Goal: Information Seeking & Learning: Find specific fact

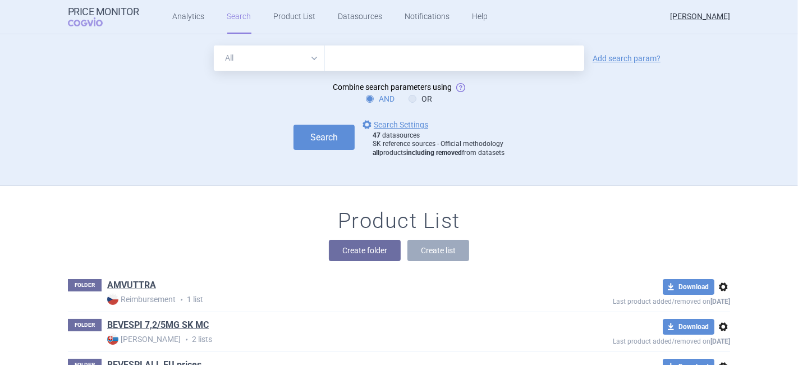
click at [341, 63] on input "text" at bounding box center [454, 57] width 259 height 25
type input "[MEDICAL_DATA]"
click at [646, 60] on link "Add search param?" at bounding box center [627, 58] width 68 height 8
select select "brandName"
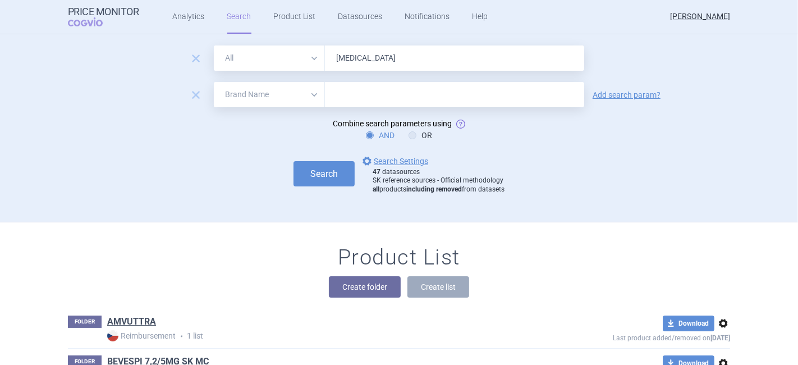
click at [340, 95] on input "text" at bounding box center [454, 94] width 259 height 25
type input "net"
click at [271, 97] on select "All Brand Name ATC Company Active Substance Country Newer than" at bounding box center [269, 94] width 111 height 25
select select "country"
click at [214, 82] on select "All Brand Name ATC Company Active Substance Country Newer than" at bounding box center [269, 94] width 111 height 25
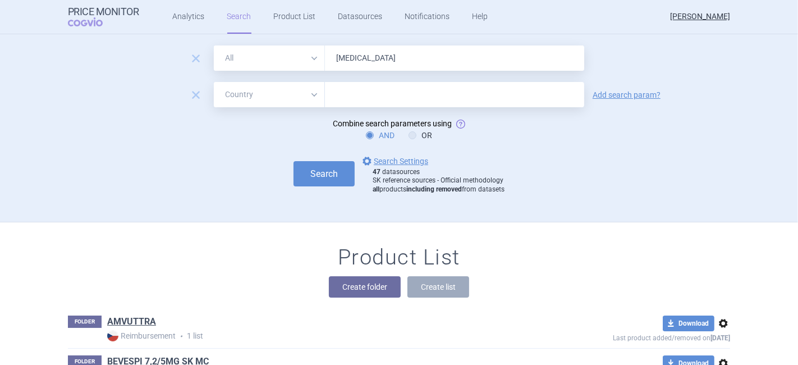
click at [335, 102] on div at bounding box center [454, 94] width 259 height 25
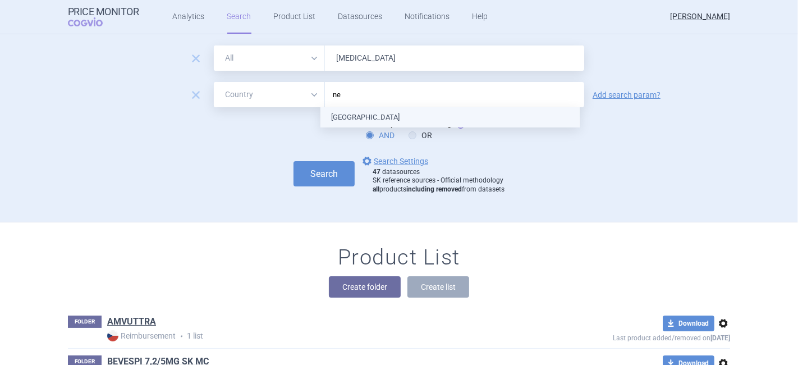
type input "net"
click at [356, 116] on ul "[GEOGRAPHIC_DATA]" at bounding box center [450, 117] width 259 height 20
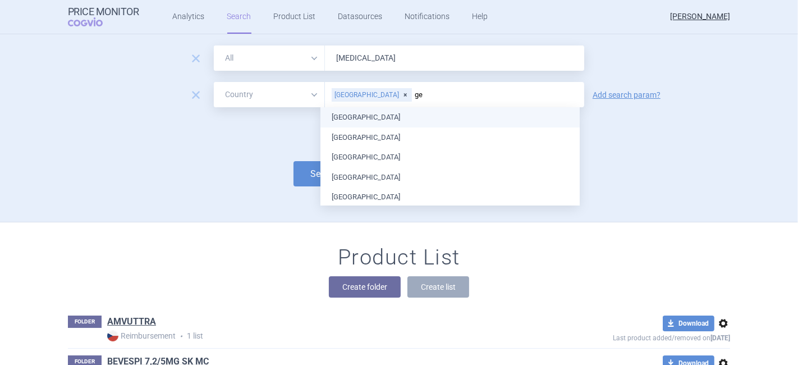
type input "ger"
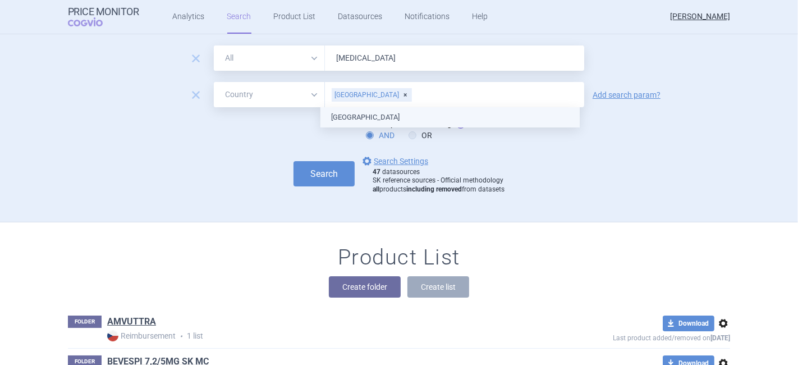
click at [391, 118] on ul "[GEOGRAPHIC_DATA]" at bounding box center [450, 117] width 259 height 20
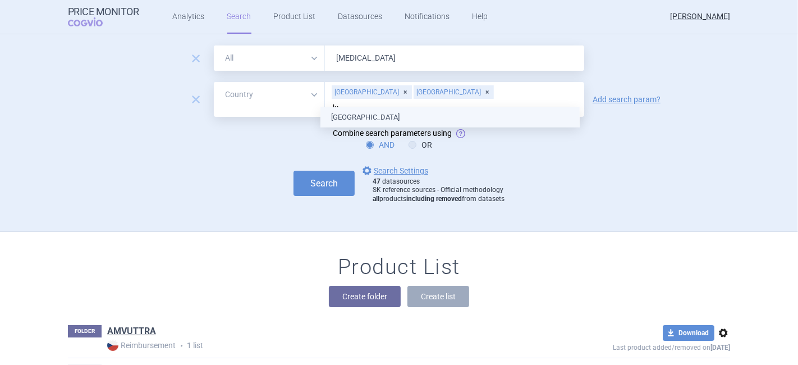
type input "lux"
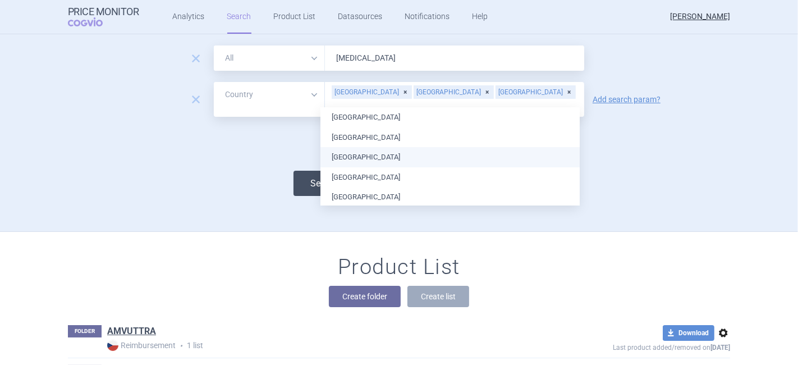
click at [311, 178] on button "Search" at bounding box center [324, 183] width 61 height 25
select select "country"
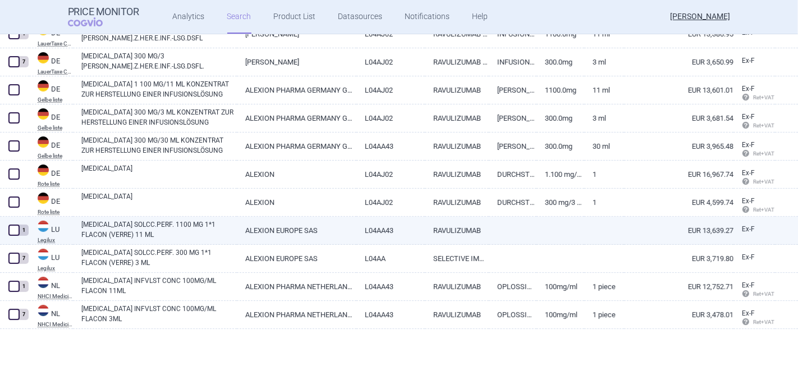
scroll to position [237, 0]
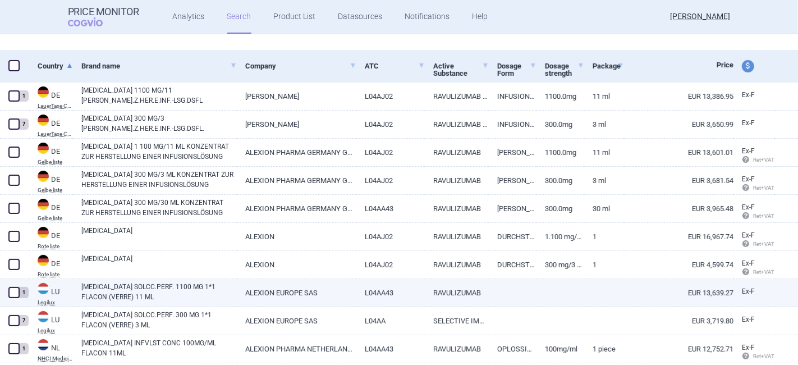
select select "country"
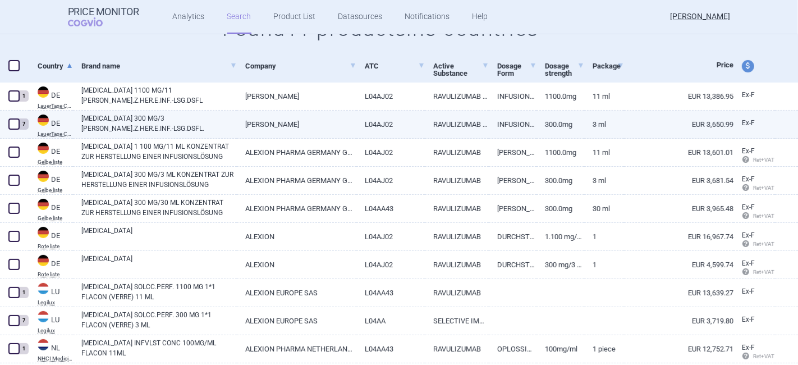
click at [289, 124] on link "[PERSON_NAME]" at bounding box center [297, 125] width 120 height 28
select select "EUR"
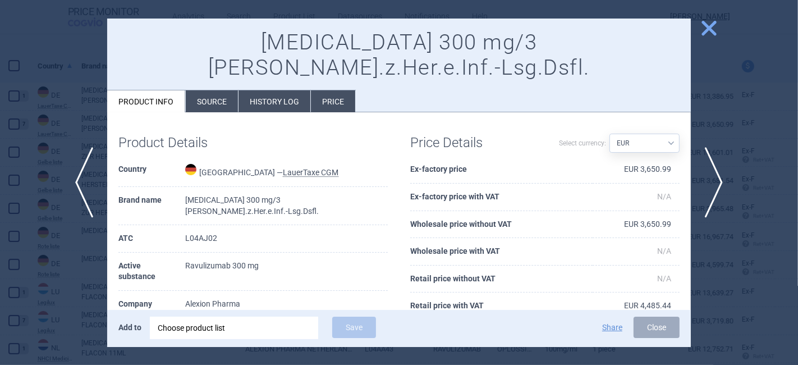
click at [704, 28] on span "close" at bounding box center [709, 29] width 20 height 20
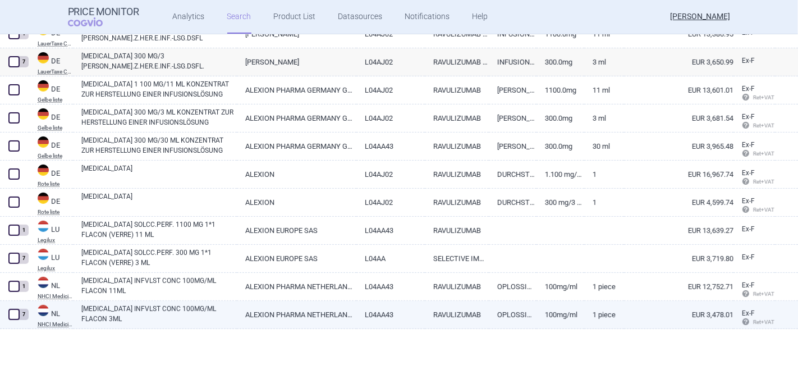
scroll to position [237, 0]
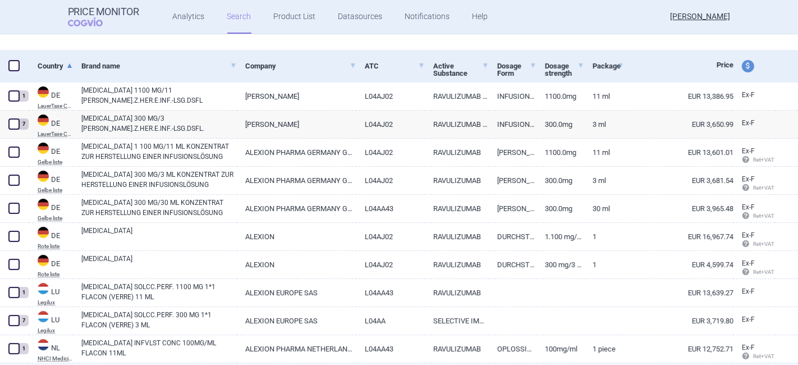
select select "country"
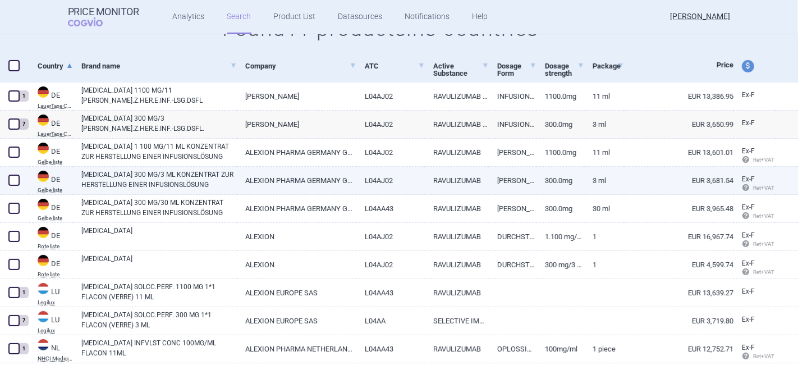
scroll to position [300, 0]
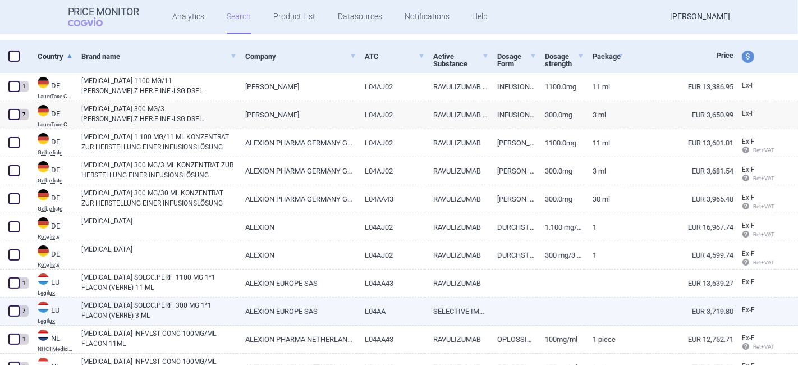
select select "country"
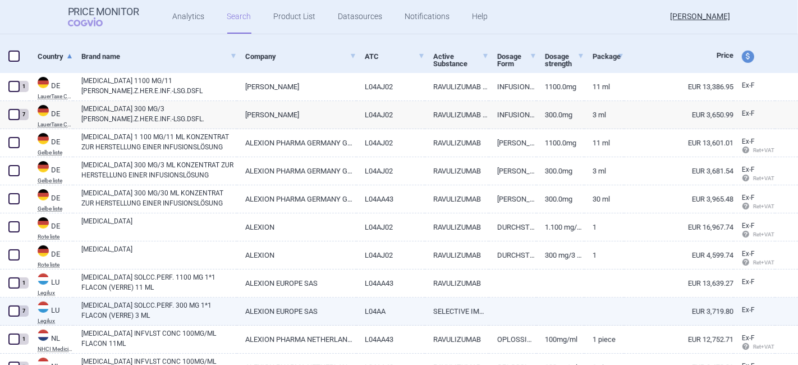
scroll to position [237, 0]
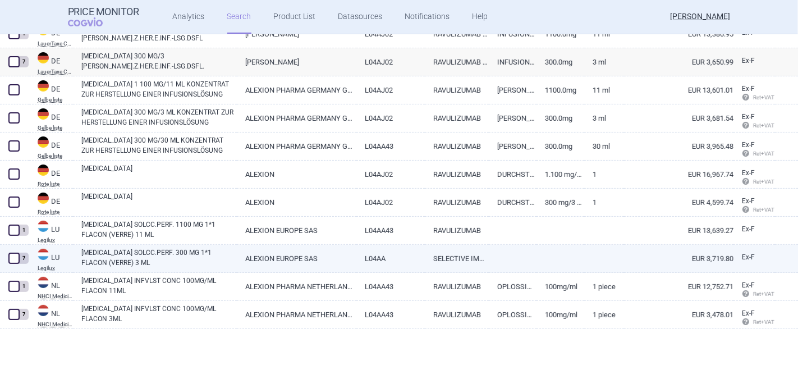
select select "country"
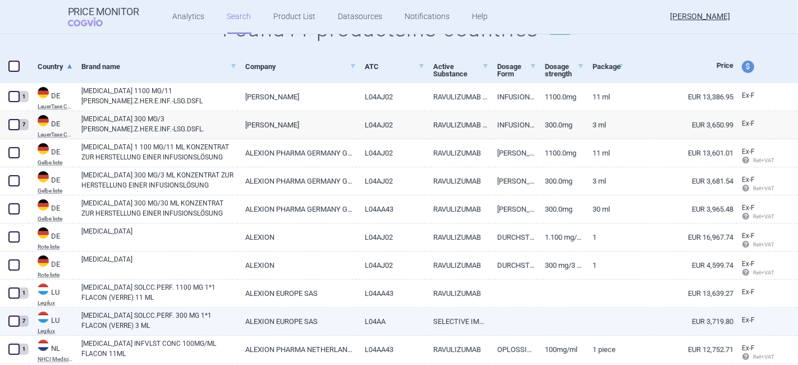
scroll to position [175, 0]
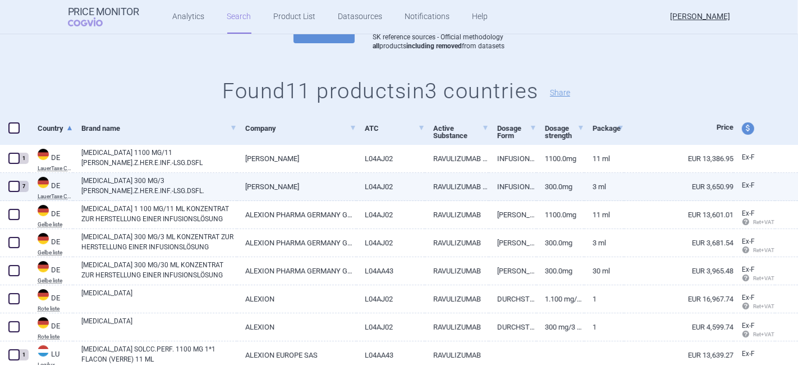
click at [669, 186] on link "EUR 3,650.99" at bounding box center [678, 187] width 109 height 28
select select "EUR"
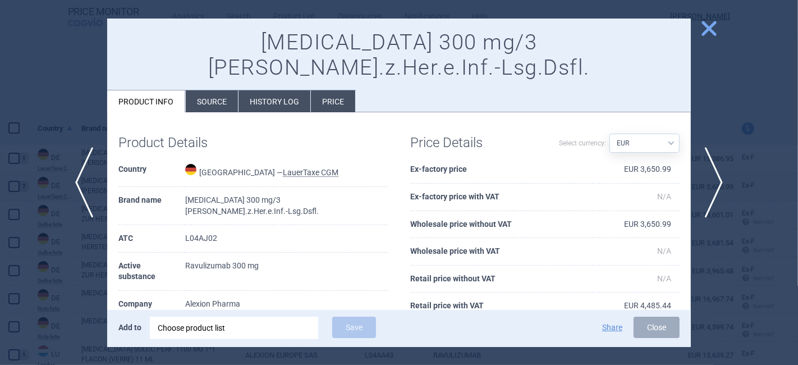
click at [268, 90] on li "History log" at bounding box center [275, 101] width 72 height 22
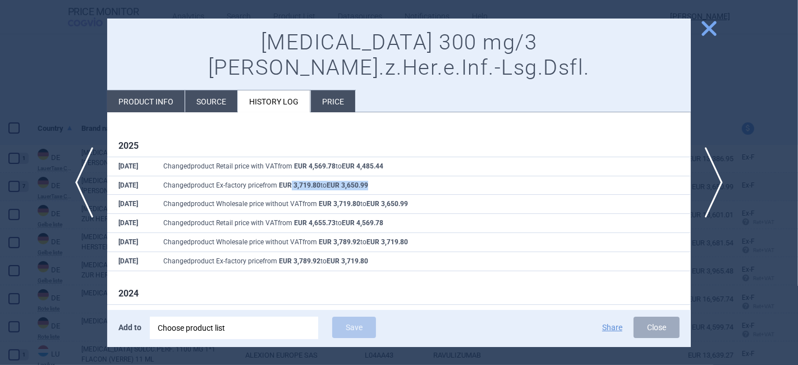
drag, startPoint x: 292, startPoint y: 160, endPoint x: 415, endPoint y: 159, distance: 122.9
click at [415, 176] on td "Changed product Ex-factory price from EUR 3,719.80 to EUR 3,650.99" at bounding box center [421, 185] width 539 height 19
click at [510, 288] on h1 "2024" at bounding box center [398, 293] width 561 height 11
